Goal: Navigation & Orientation: Find specific page/section

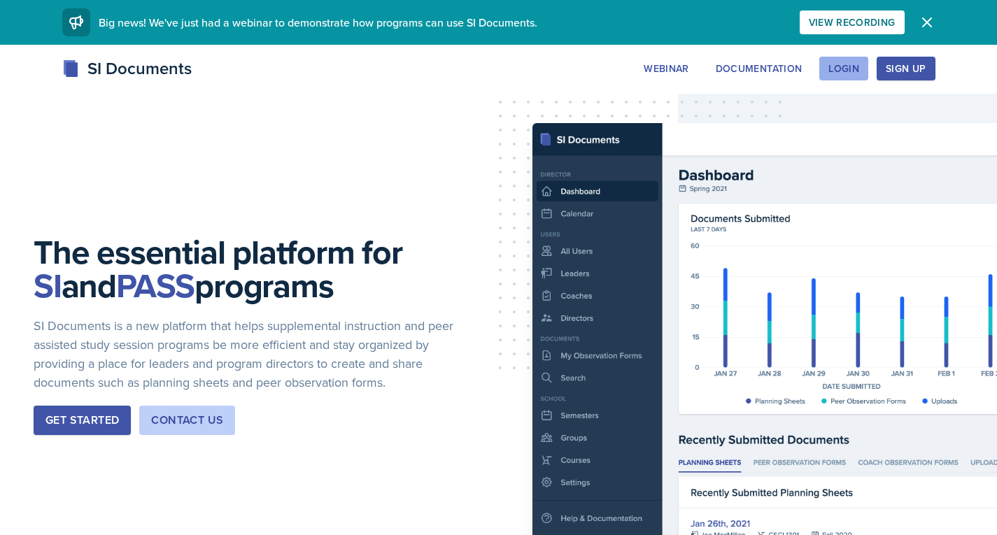
click at [833, 71] on div "Login" at bounding box center [843, 68] width 31 height 11
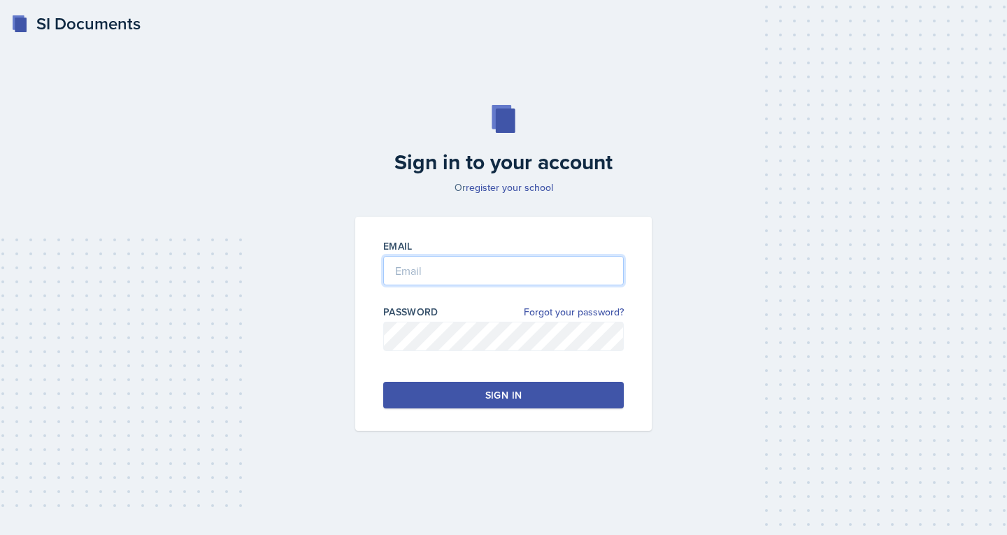
click at [473, 267] on input "email" at bounding box center [503, 270] width 241 height 29
type input "[EMAIL_ADDRESS][DOMAIN_NAME]"
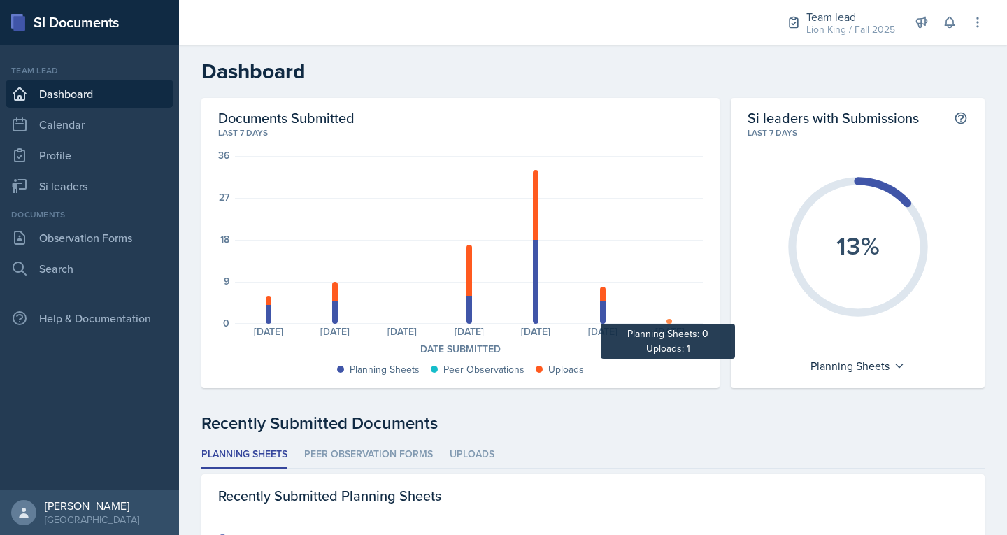
click at [666, 321] on div at bounding box center [669, 321] width 6 height 5
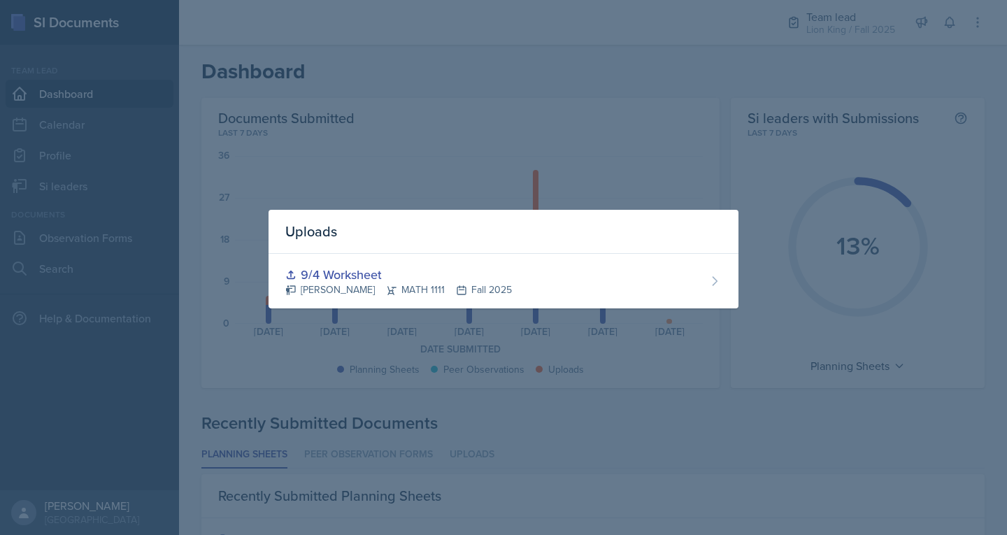
click at [664, 321] on div "Uploads 9/4 Worksheet [PERSON_NAME] MATH 1111 Fall 2025" at bounding box center [504, 267] width 470 height 115
click at [613, 322] on div "Uploads 9/4 Worksheet [PERSON_NAME] MATH 1111 Fall 2025" at bounding box center [504, 267] width 470 height 115
click at [594, 322] on div "Uploads 9/4 Worksheet [PERSON_NAME] MATH 1111 Fall 2025" at bounding box center [504, 267] width 470 height 115
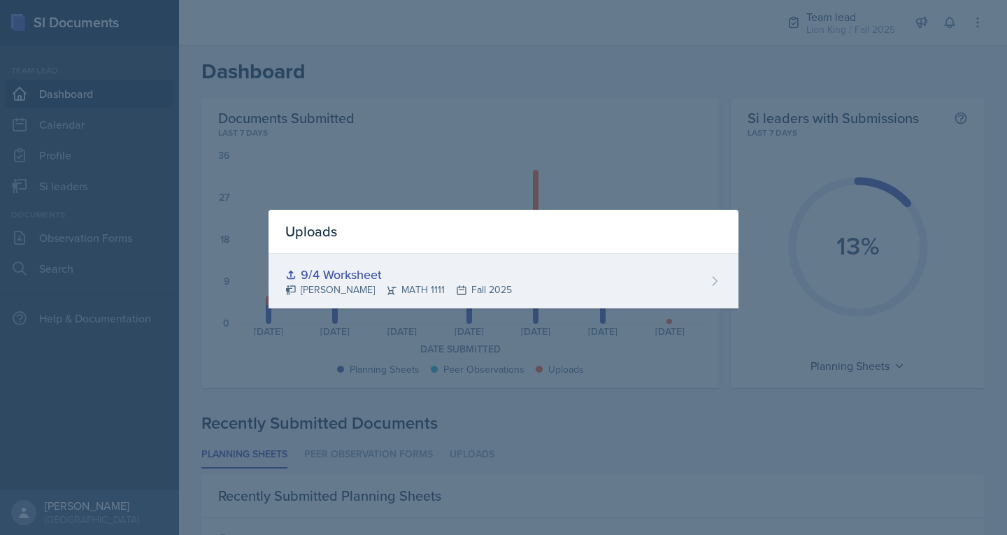
click at [713, 276] on icon at bounding box center [715, 281] width 14 height 14
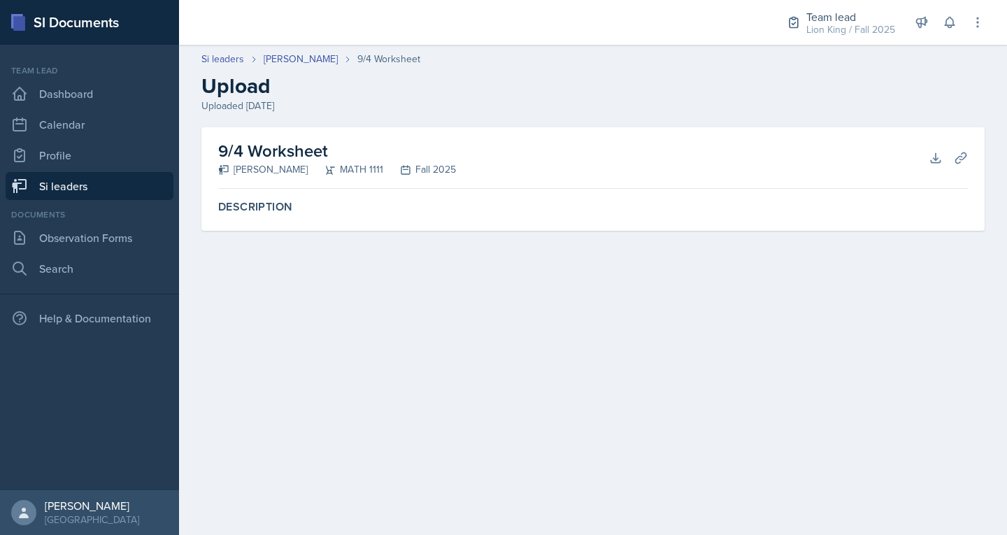
click at [128, 186] on link "Si leaders" at bounding box center [90, 186] width 168 height 28
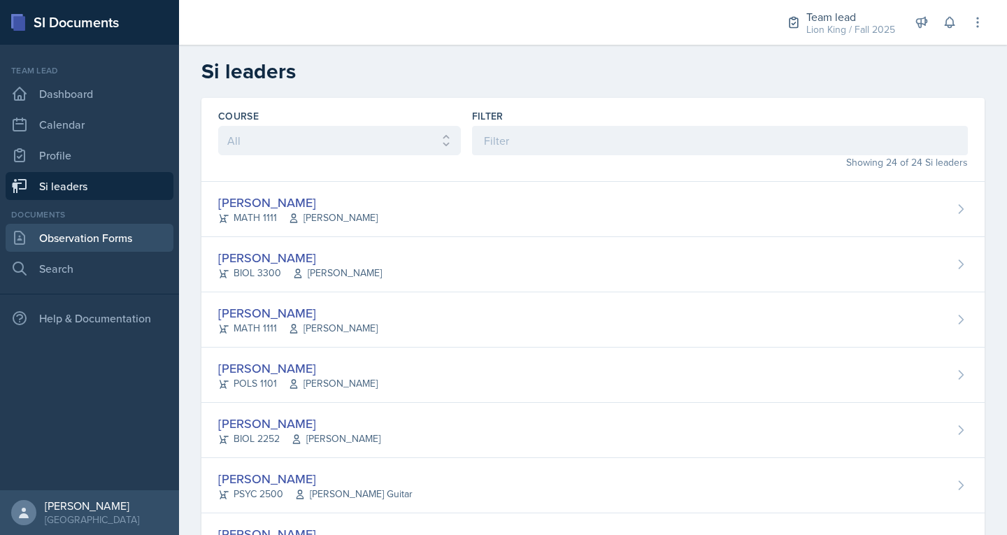
click at [96, 237] on link "Observation Forms" at bounding box center [90, 238] width 168 height 28
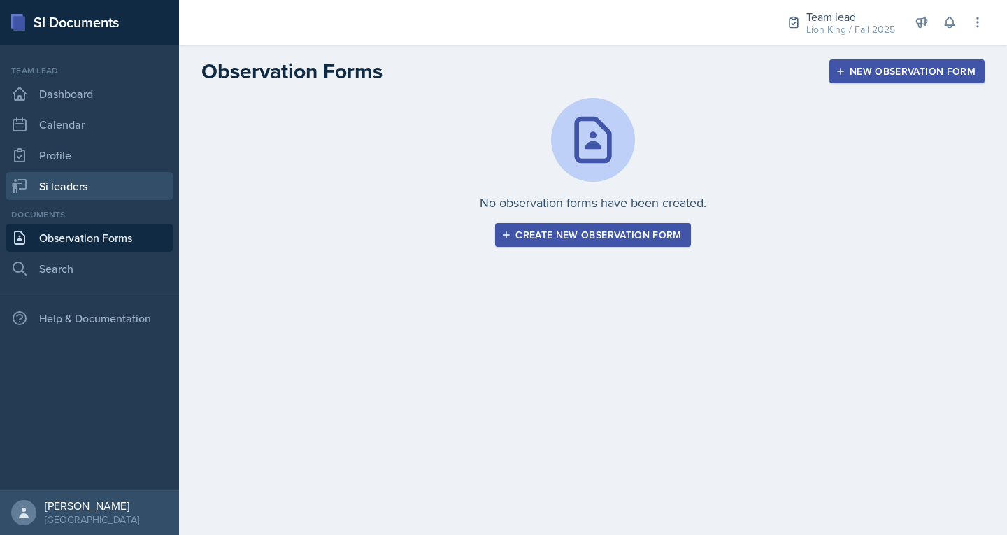
click at [110, 187] on link "Si leaders" at bounding box center [90, 186] width 168 height 28
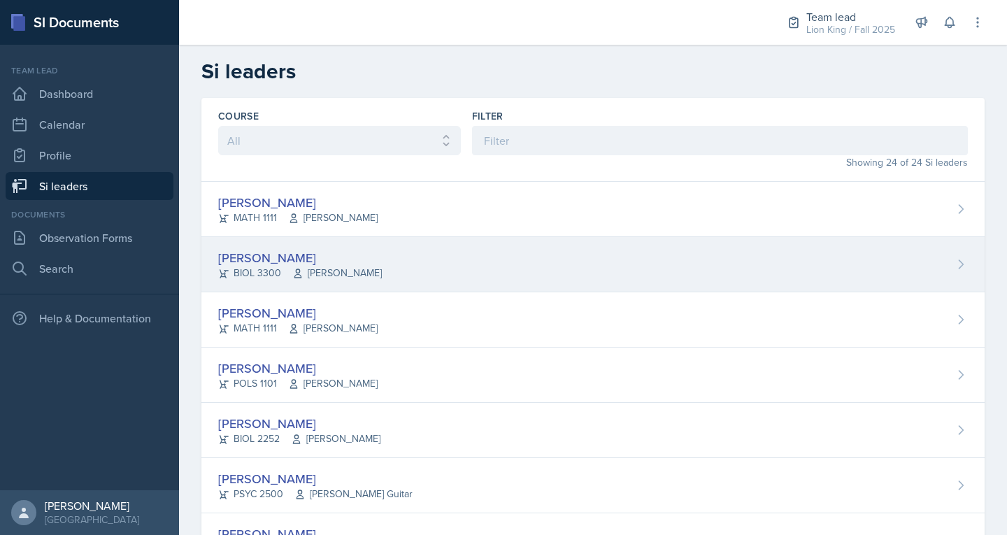
click at [338, 244] on div "[PERSON_NAME] BIOL 3300 [PERSON_NAME]" at bounding box center [592, 264] width 783 height 55
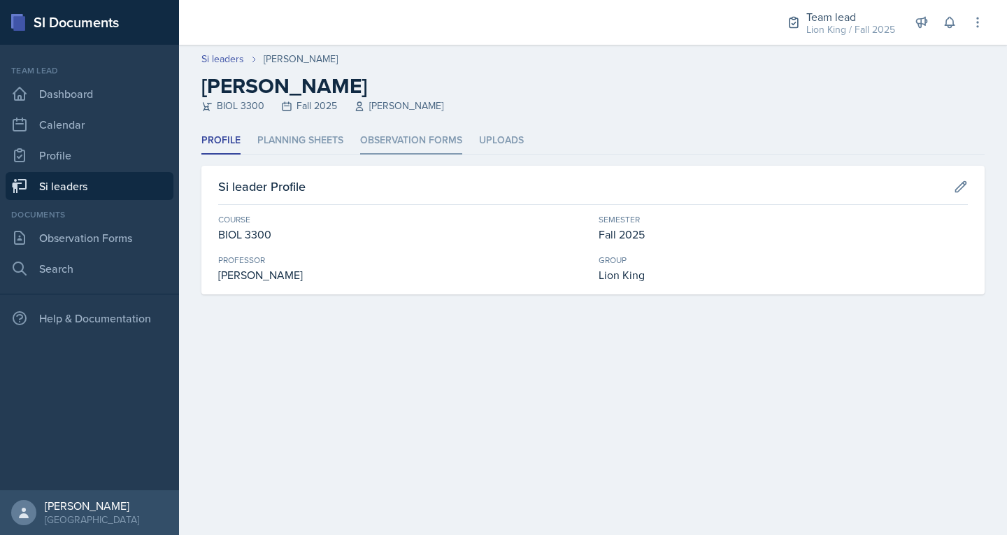
click at [378, 140] on li "Observation Forms" at bounding box center [411, 140] width 102 height 27
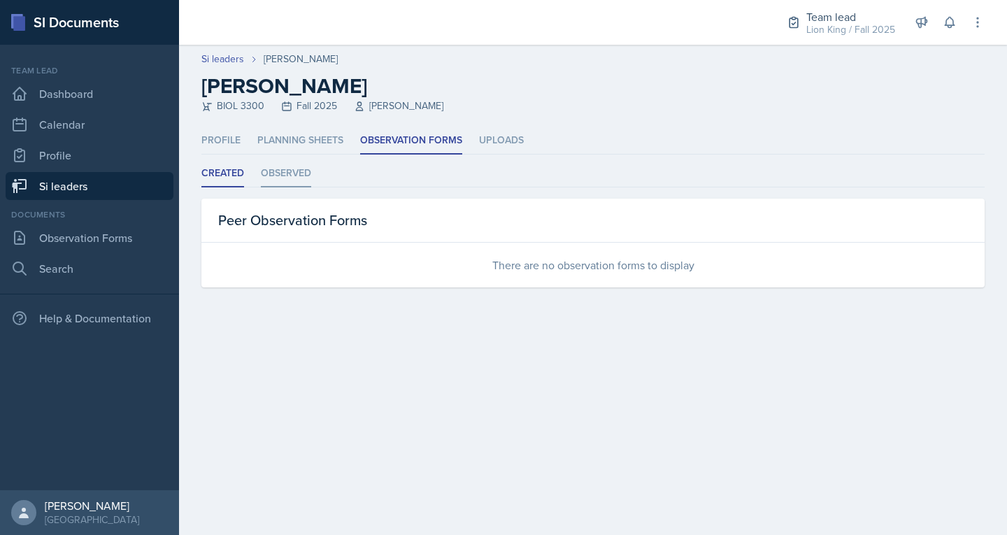
click at [297, 169] on li "Observed" at bounding box center [286, 173] width 50 height 27
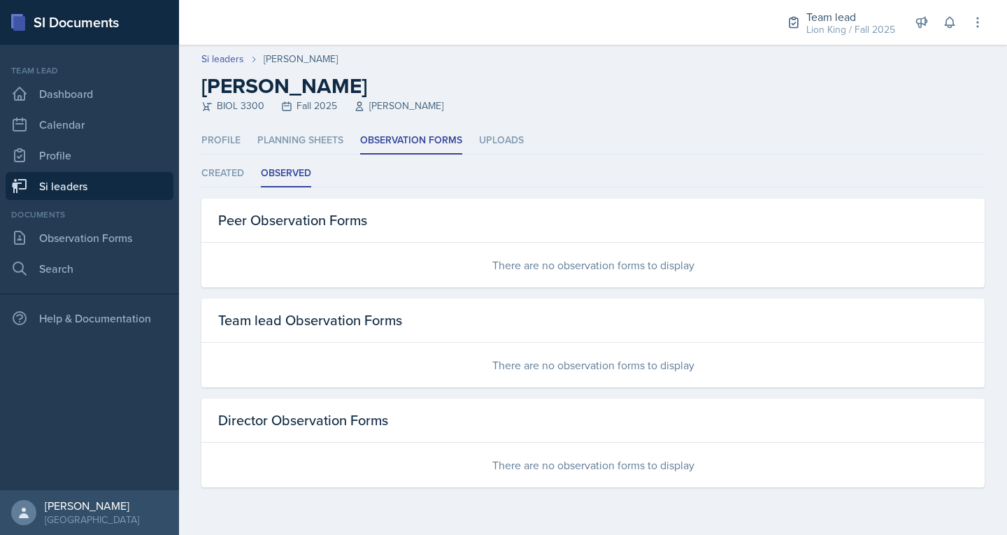
click at [169, 187] on link "Si leaders" at bounding box center [90, 186] width 168 height 28
